Goal: Find contact information: Find contact information

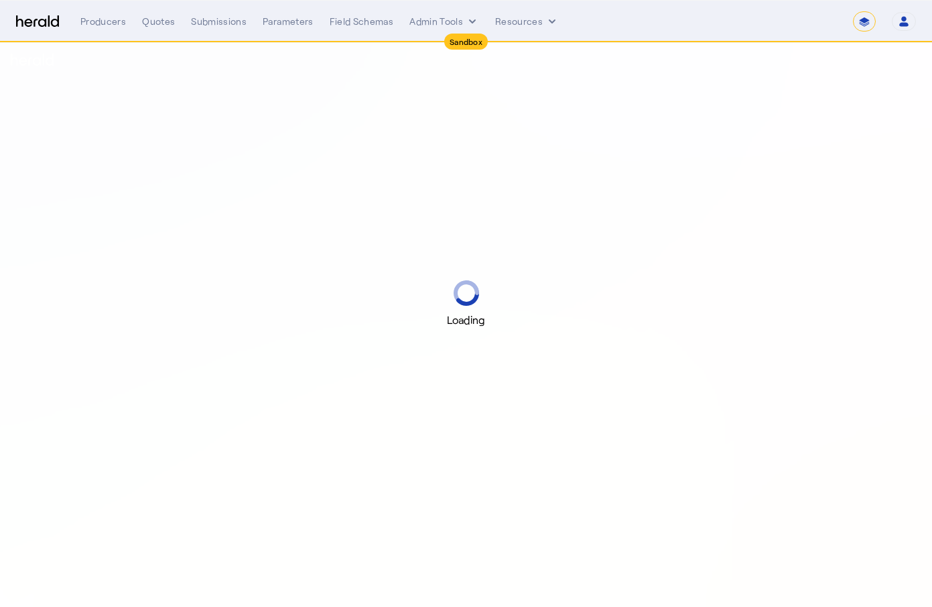
select select "*******"
click at [862, 25] on select "**********" at bounding box center [864, 21] width 23 height 20
select select "pfm_2v8p_herald_api"
select select "**********"
click at [853, 11] on select "**********" at bounding box center [864, 21] width 23 height 20
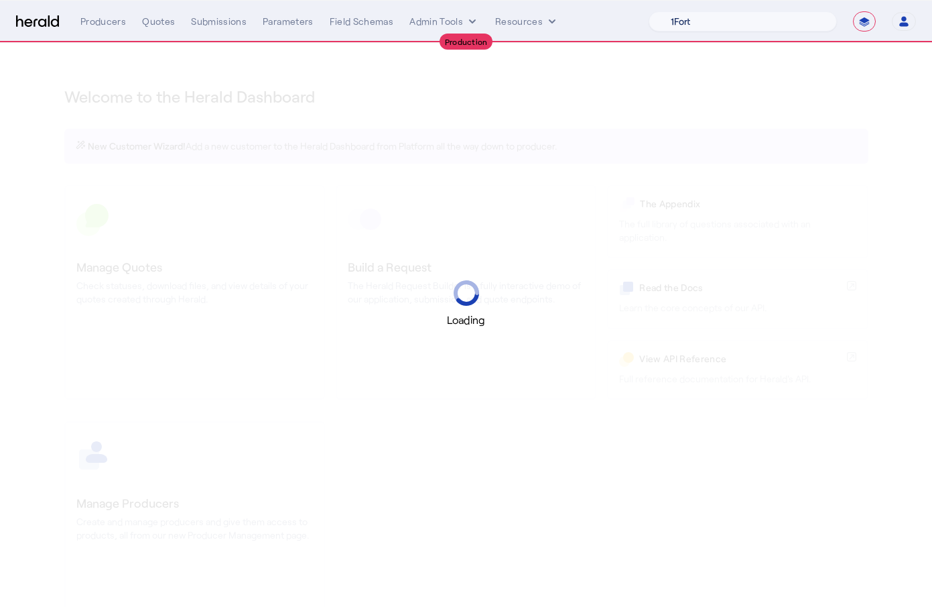
click at [768, 18] on select "1Fort Acrisure Acturis Affinity Advisors Affinity Risk Agentero AmWins Anzen Ao…" at bounding box center [743, 21] width 188 height 20
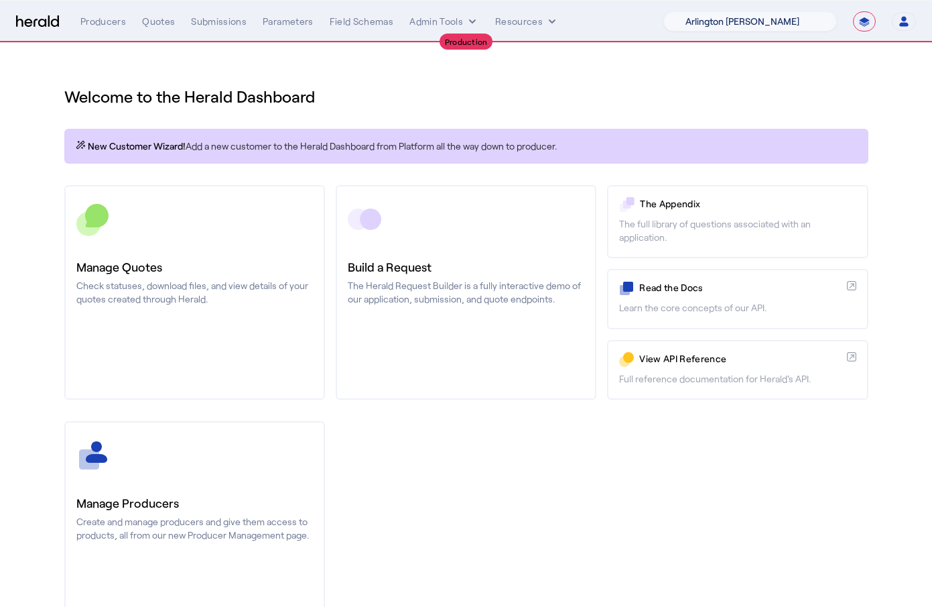
click at [664, 11] on select "1Fort Affinity Risk Arlington [PERSON_NAME] BindHQ Bunker CRC Campus Coverage C…" at bounding box center [751, 21] width 174 height 20
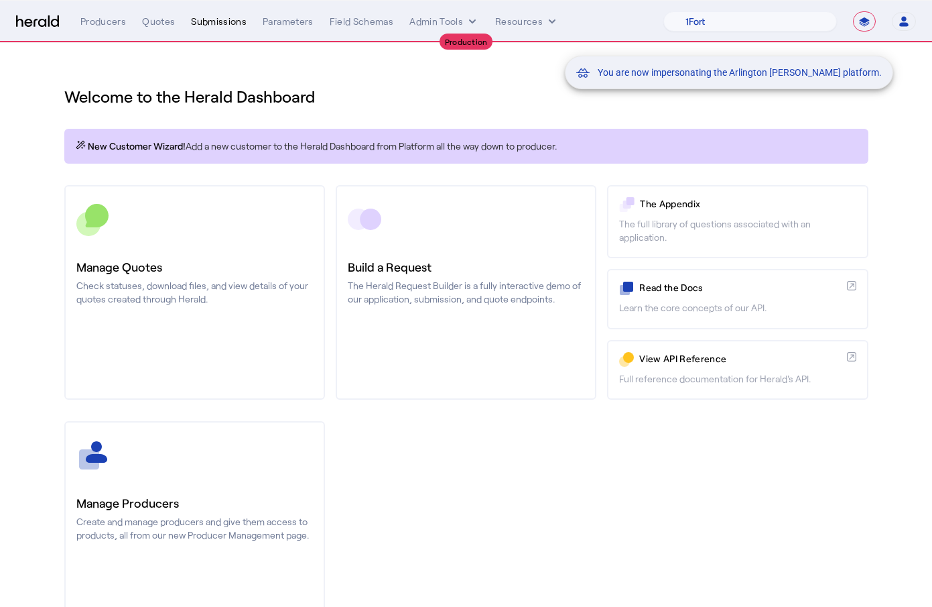
click at [216, 23] on div "Submissions" at bounding box center [219, 21] width 56 height 13
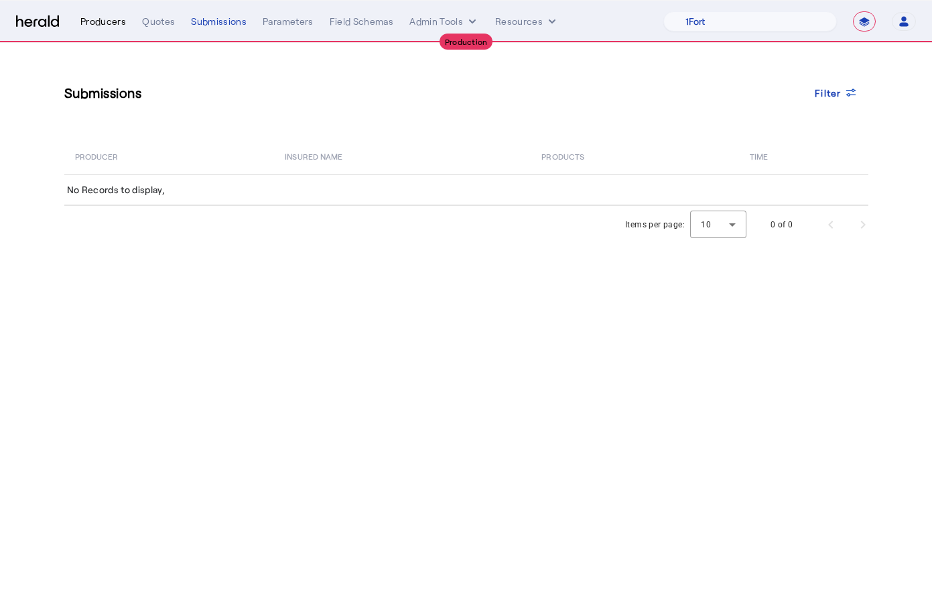
click at [95, 21] on div "Producers" at bounding box center [103, 21] width 46 height 13
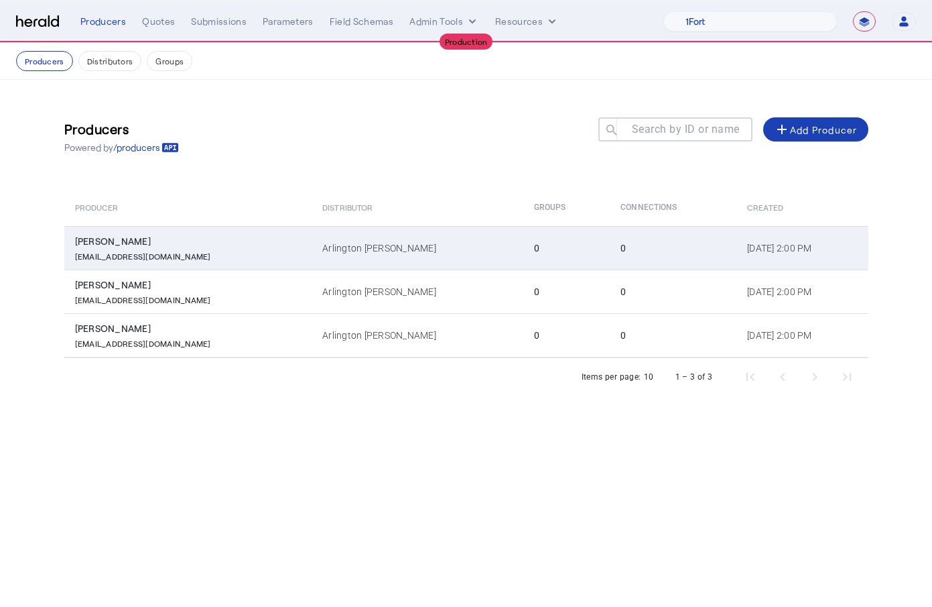
click at [107, 235] on div "[PERSON_NAME]" at bounding box center [191, 241] width 232 height 13
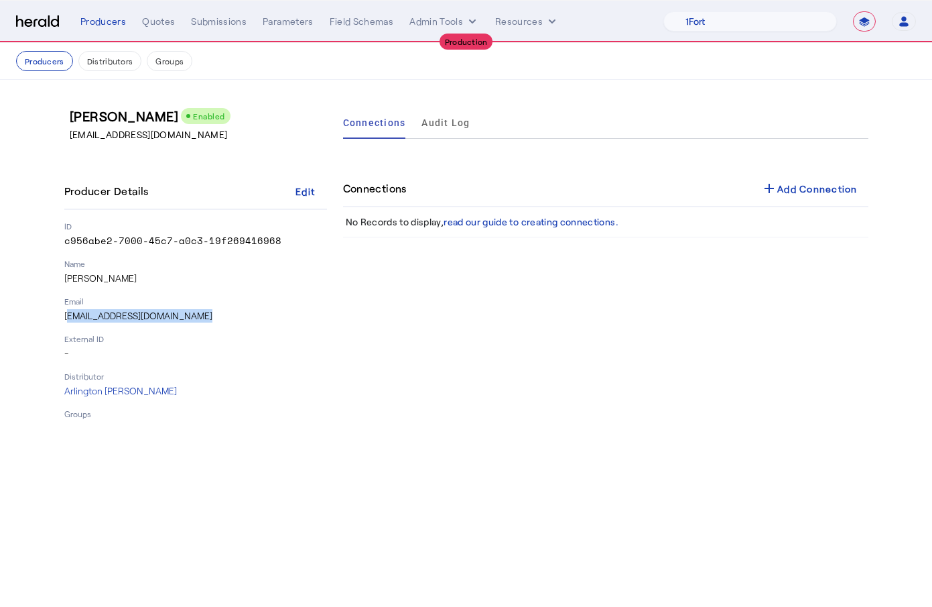
drag, startPoint x: 64, startPoint y: 315, endPoint x: 194, endPoint y: 314, distance: 130.0
click at [194, 314] on p "[EMAIL_ADDRESS][DOMAIN_NAME]" at bounding box center [195, 315] width 263 height 13
copy p "[EMAIL_ADDRESS][DOMAIN_NAME]"
drag, startPoint x: 273, startPoint y: 243, endPoint x: 64, endPoint y: 242, distance: 209.1
click at [63, 242] on div "[PERSON_NAME] Enabled [EMAIL_ADDRESS][DOMAIN_NAME] Producer Details Edit ID c95…" at bounding box center [467, 263] width 858 height 366
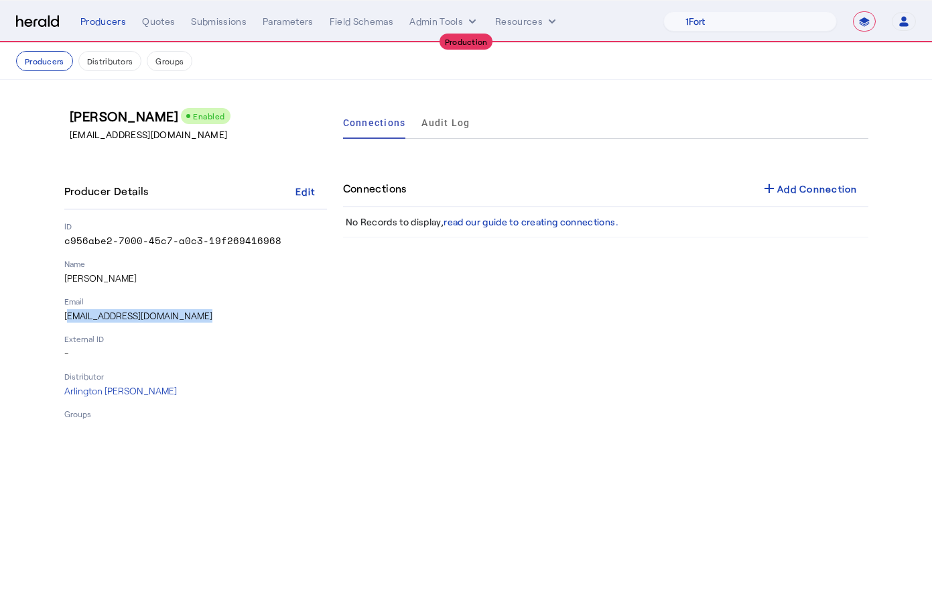
copy p "c956abe2-7000-45c7-a0c3-19f269416968"
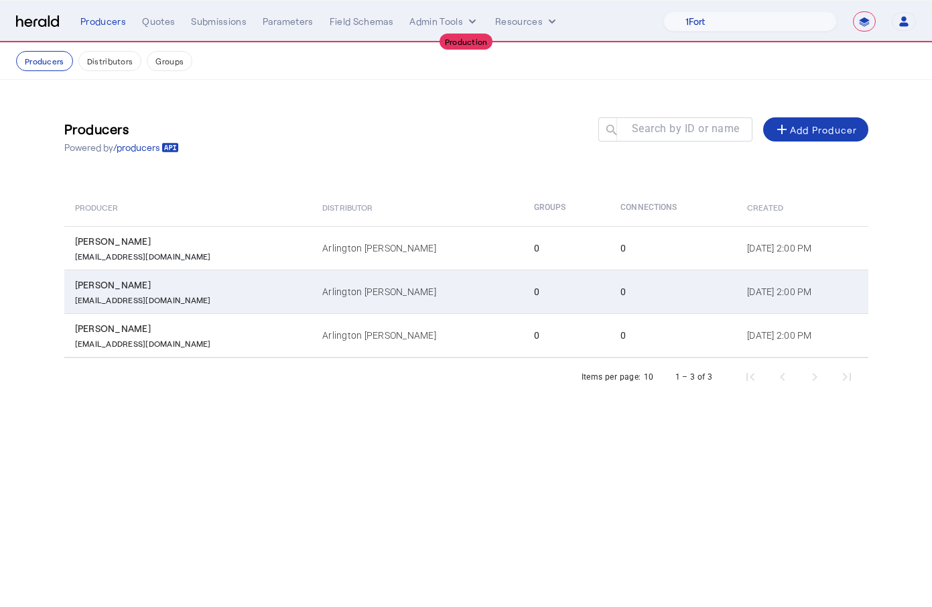
click at [105, 298] on p "[EMAIL_ADDRESS][DOMAIN_NAME]" at bounding box center [143, 298] width 136 height 13
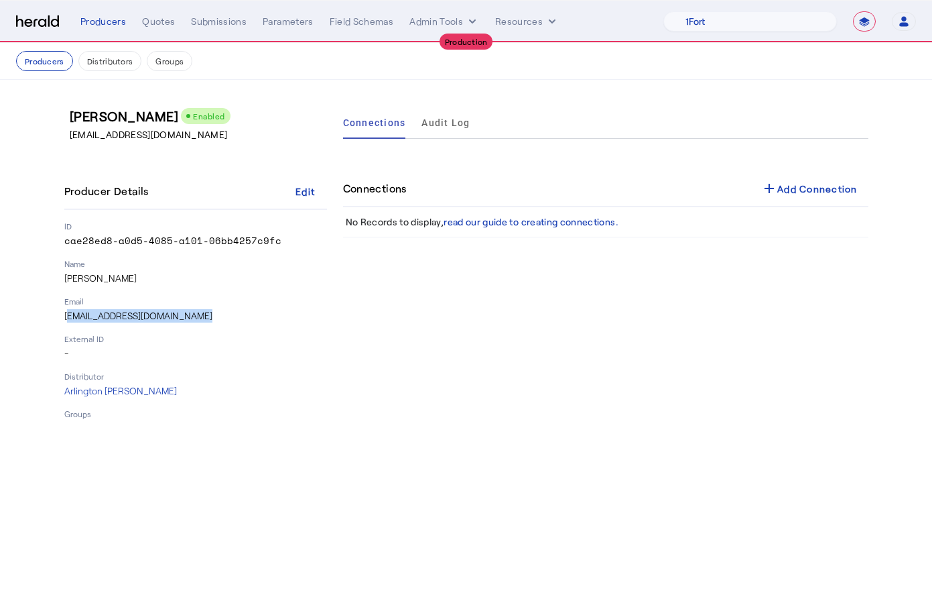
drag, startPoint x: 203, startPoint y: 314, endPoint x: 40, endPoint y: 314, distance: 163.6
click at [40, 314] on div "[PERSON_NAME] Enabled [EMAIL_ADDRESS][DOMAIN_NAME] Producer Details Edit ID cae…" at bounding box center [467, 263] width 858 height 366
copy p "[EMAIL_ADDRESS][DOMAIN_NAME]"
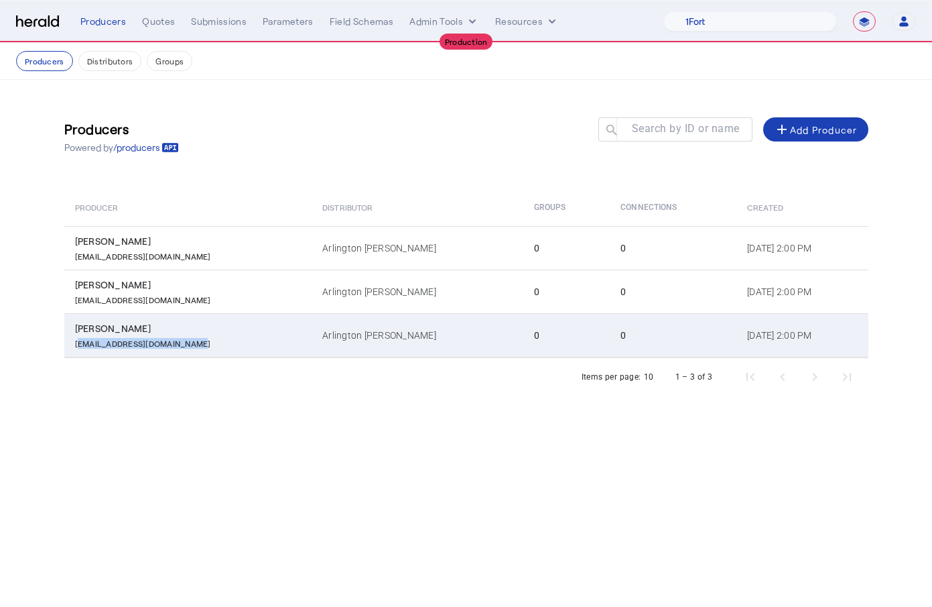
drag, startPoint x: 192, startPoint y: 345, endPoint x: 74, endPoint y: 344, distance: 117.3
click at [75, 344] on div "[EMAIL_ADDRESS][DOMAIN_NAME]" at bounding box center [191, 341] width 232 height 13
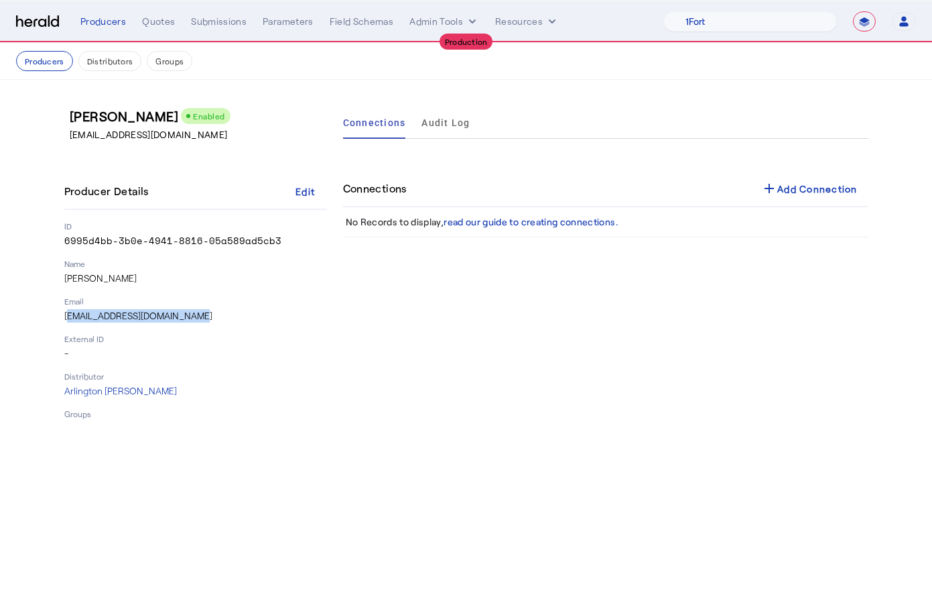
drag, startPoint x: 185, startPoint y: 315, endPoint x: 61, endPoint y: 315, distance: 124.0
click at [61, 315] on div "[PERSON_NAME] Enabled [EMAIL_ADDRESS][DOMAIN_NAME] Producer Details Edit ID 699…" at bounding box center [467, 263] width 858 height 366
copy p "[EMAIL_ADDRESS][DOMAIN_NAME]"
click at [703, 17] on select "1Fort Affinity Risk Arlington [PERSON_NAME] BindHQ Bunker CRC Campus Coverage C…" at bounding box center [751, 21] width 174 height 20
select select "pfm_kq9x_maximum"
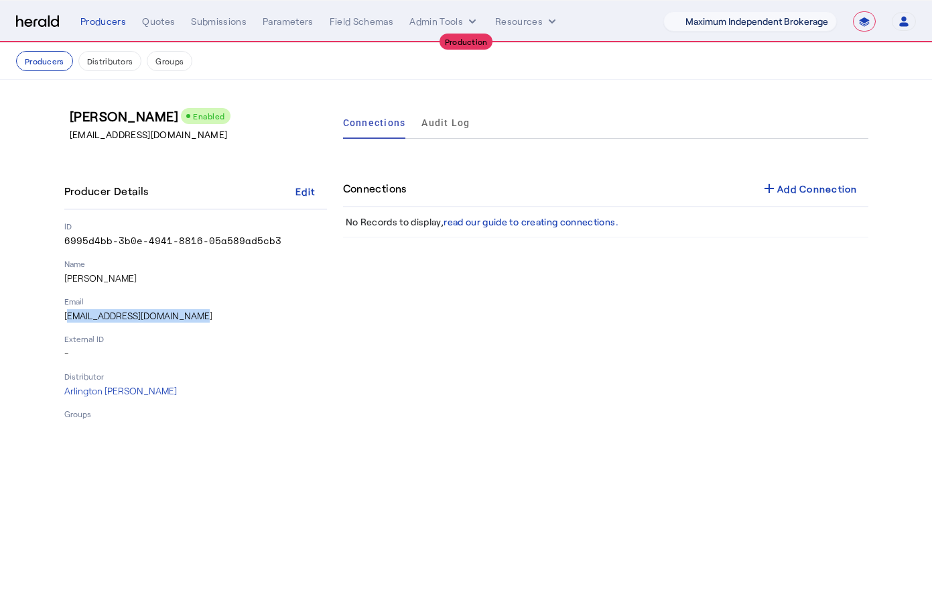
click at [664, 11] on select "1Fort Affinity Risk Arlington [PERSON_NAME] BindHQ Bunker CRC Campus Coverage C…" at bounding box center [751, 21] width 174 height 20
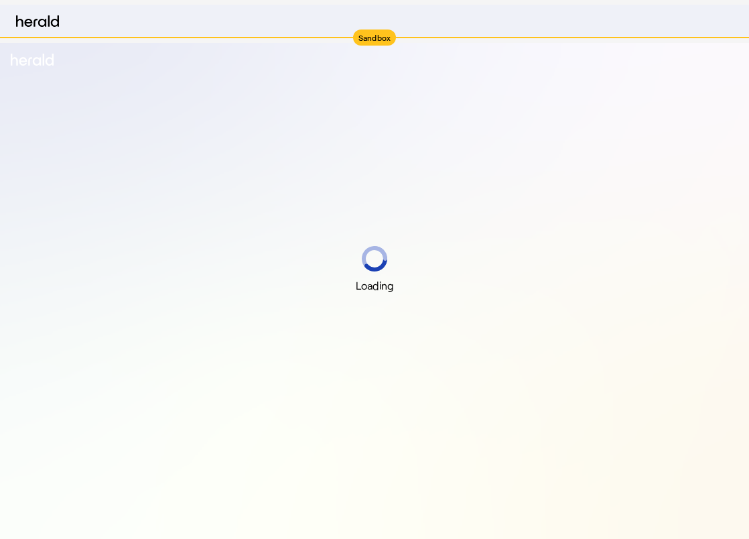
select select "pfm_2v8p_herald_api"
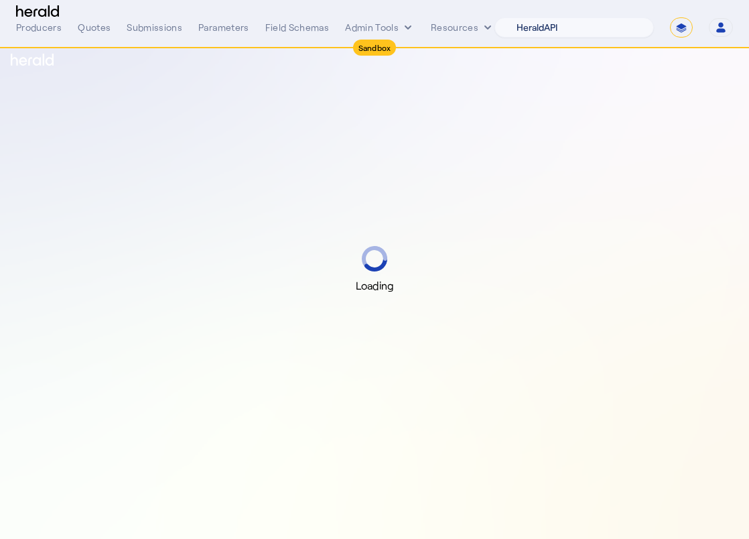
click at [587, 27] on select "1Fort Acrisure Acturis Affinity Advisors Affinity Risk Agentero AmWins Anzen Ao…" at bounding box center [575, 27] width 160 height 20
click at [503, 17] on select "1Fort Acrisure Acturis Affinity Advisors Affinity Risk Agentero AmWins Anzen Ao…" at bounding box center [575, 27] width 160 height 20
click at [621, 28] on select "1Fort Acrisure Acturis Affinity Advisors Affinity Risk Agentero AmWins Anzen Ao…" at bounding box center [575, 27] width 160 height 20
click at [680, 27] on select "**********" at bounding box center [681, 27] width 23 height 20
select select "**********"
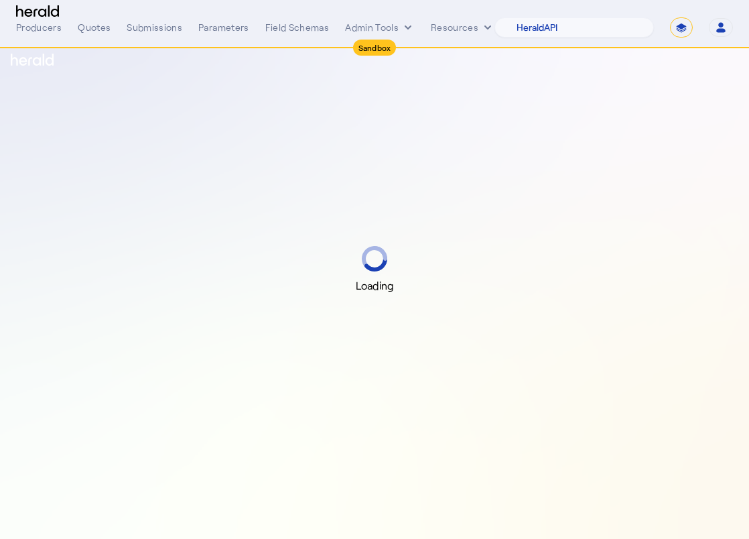
click at [670, 17] on select "**********" at bounding box center [681, 27] width 23 height 20
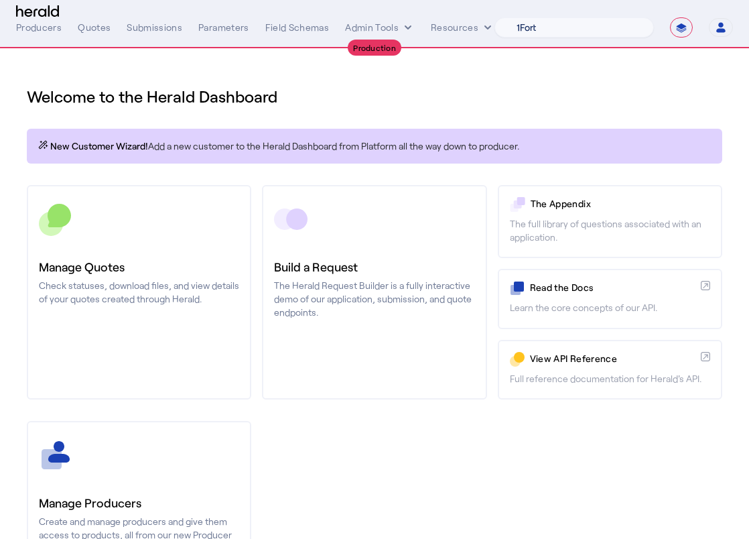
click at [600, 23] on select "1Fort Affinity Risk Arlington [PERSON_NAME] BindHQ Bunker CRC Campus Coverage C…" at bounding box center [575, 27] width 160 height 20
select select "pfm_if2c_igp"
click at [495, 17] on select "1Fort Affinity Risk Arlington [PERSON_NAME] BindHQ Bunker CRC Campus Coverage C…" at bounding box center [575, 27] width 160 height 20
